Goal: Information Seeking & Learning: Learn about a topic

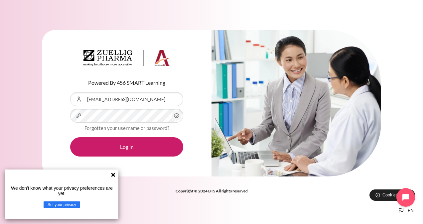
click at [112, 174] on icon at bounding box center [113, 175] width 4 height 4
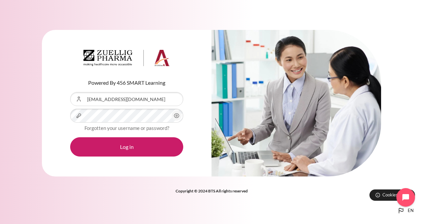
click at [113, 174] on div "Powered By 456 SMART Learning Username or Email Address tvduong@ezrx.com.vn Pas…" at bounding box center [126, 103] width 169 height 147
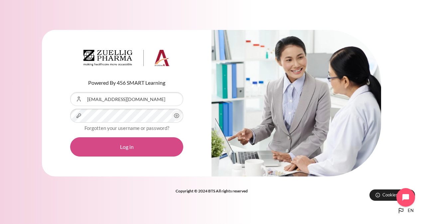
click at [113, 149] on button "Log in" at bounding box center [126, 146] width 113 height 19
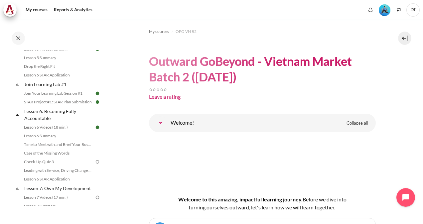
scroll to position [365, 0]
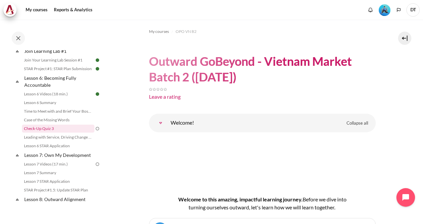
click at [52, 133] on link "Check-Up Quiz 3" at bounding box center [58, 129] width 72 height 8
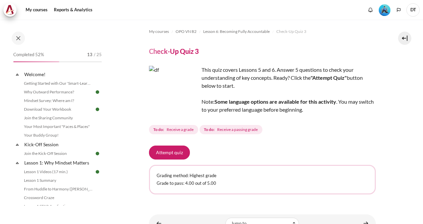
scroll to position [31, 0]
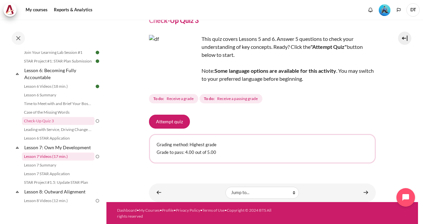
click at [53, 160] on link "Lesson 7 Videos (17 min.)" at bounding box center [58, 157] width 72 height 8
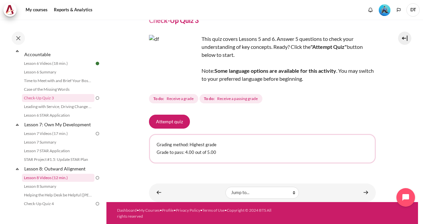
scroll to position [426, 0]
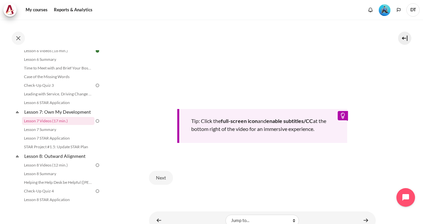
scroll to position [266, 0]
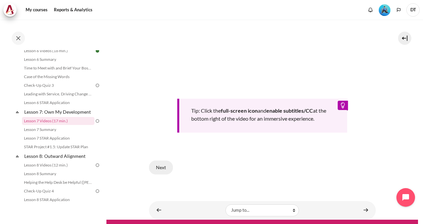
click at [167, 168] on button "Next" at bounding box center [161, 167] width 24 height 14
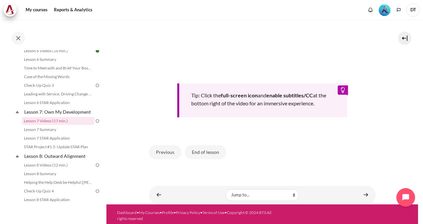
scroll to position [282, 0]
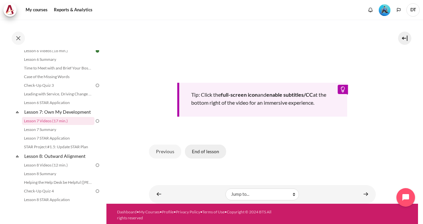
click at [197, 148] on button "End of lesson" at bounding box center [205, 152] width 41 height 14
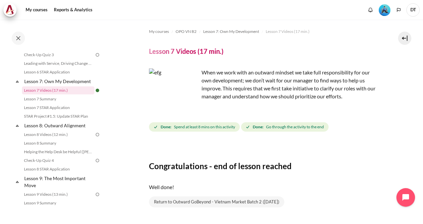
scroll to position [460, 0]
